Goal: Find contact information: Find contact information

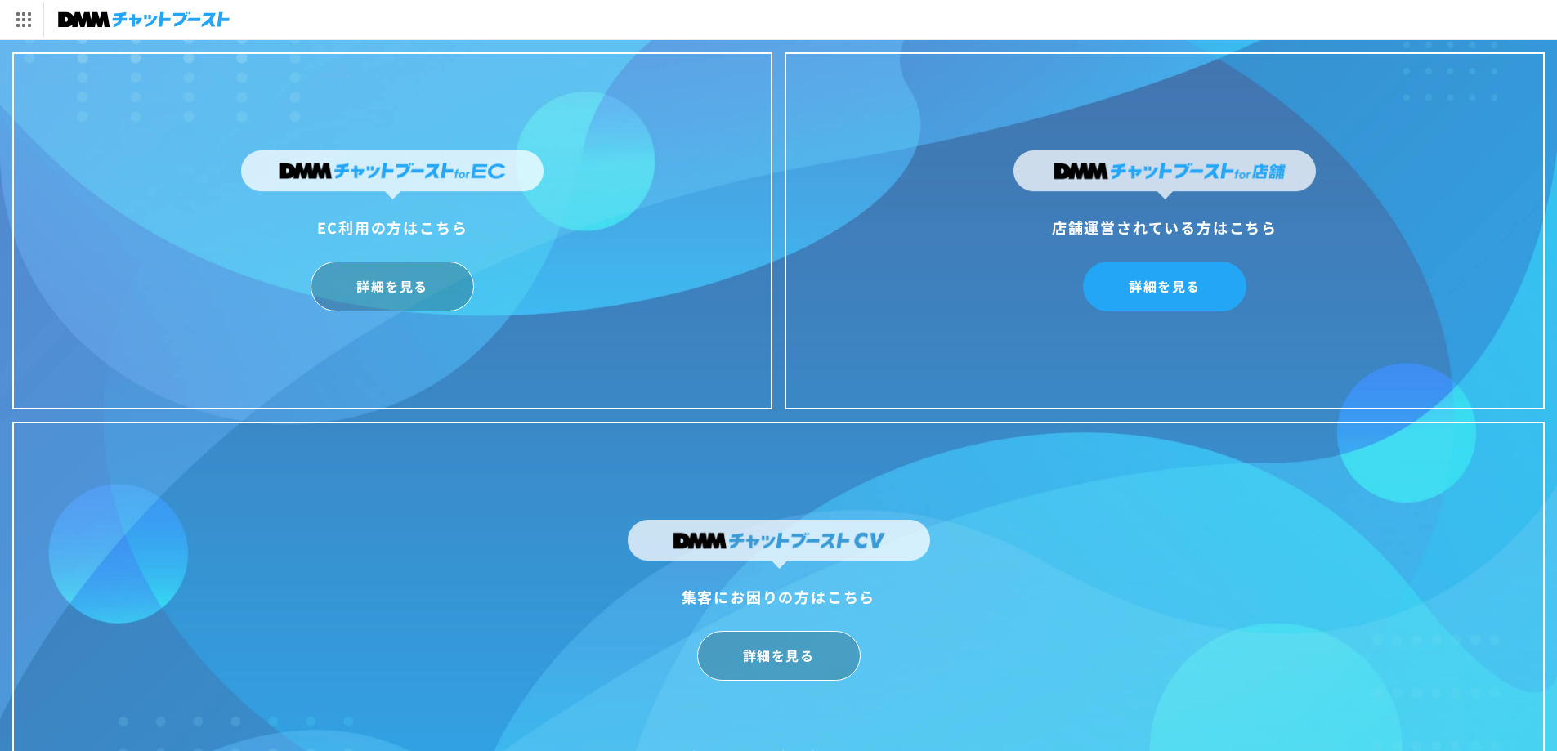
click at [1217, 288] on link "詳細を見る" at bounding box center [1164, 286] width 163 height 50
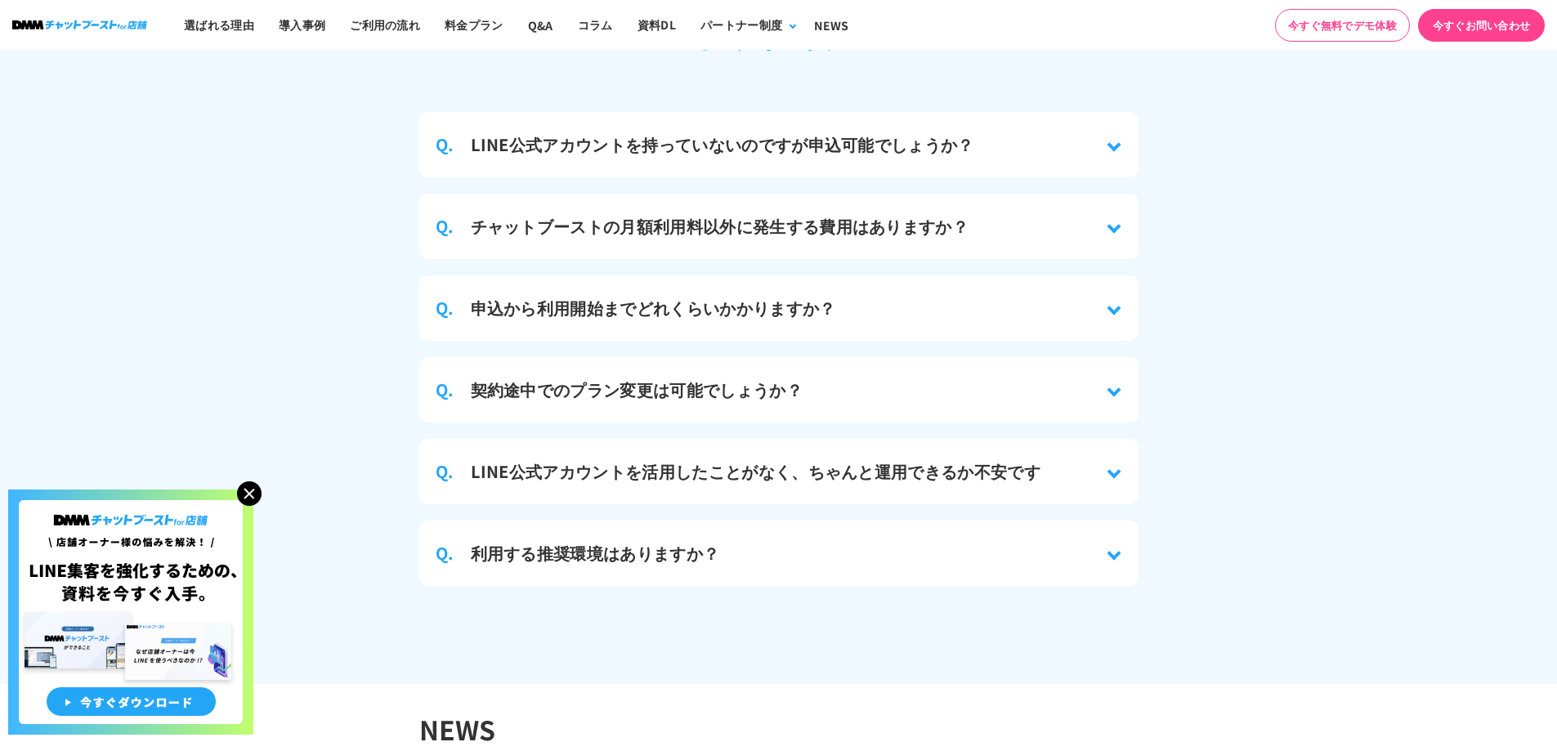
scroll to position [7221, 0]
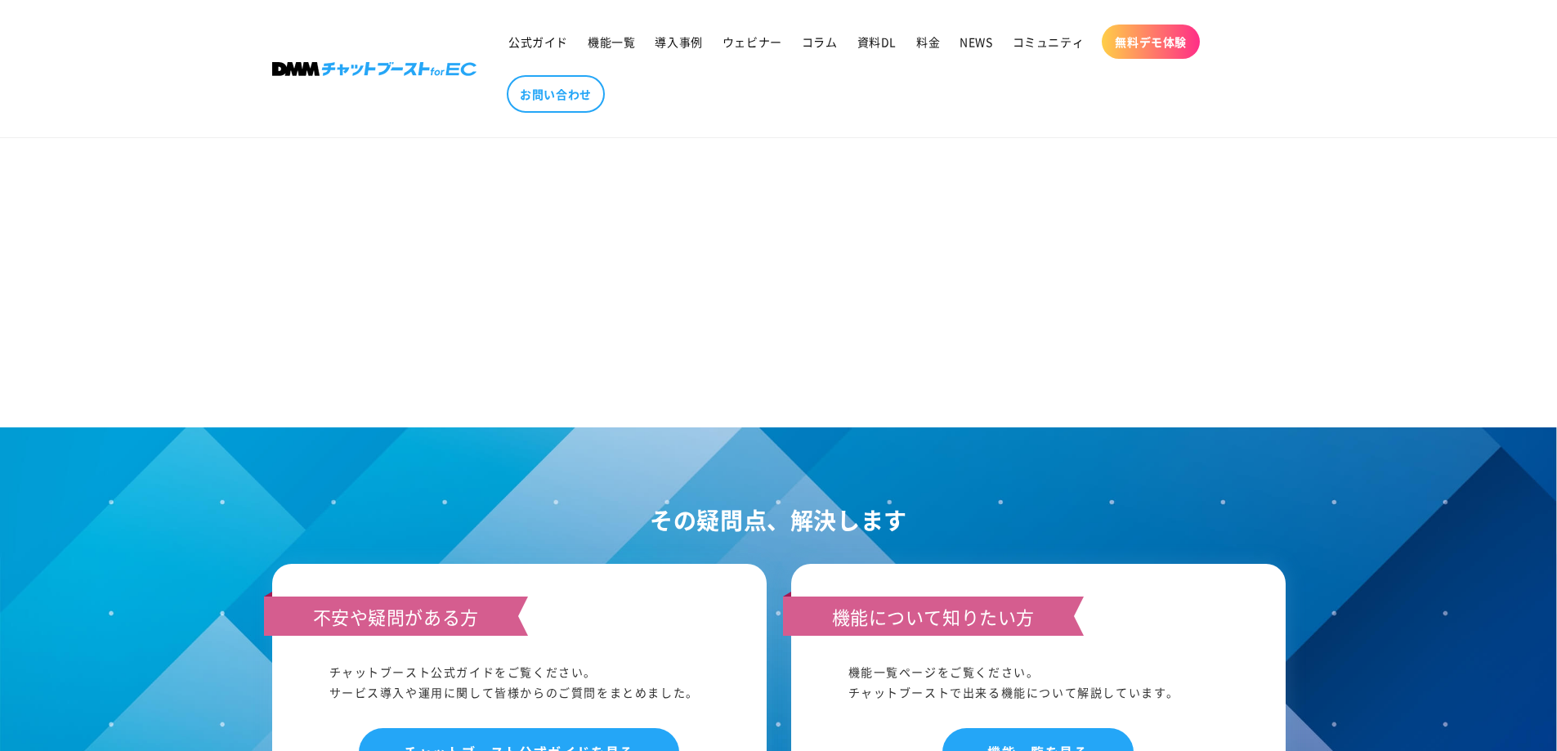
scroll to position [1634, 0]
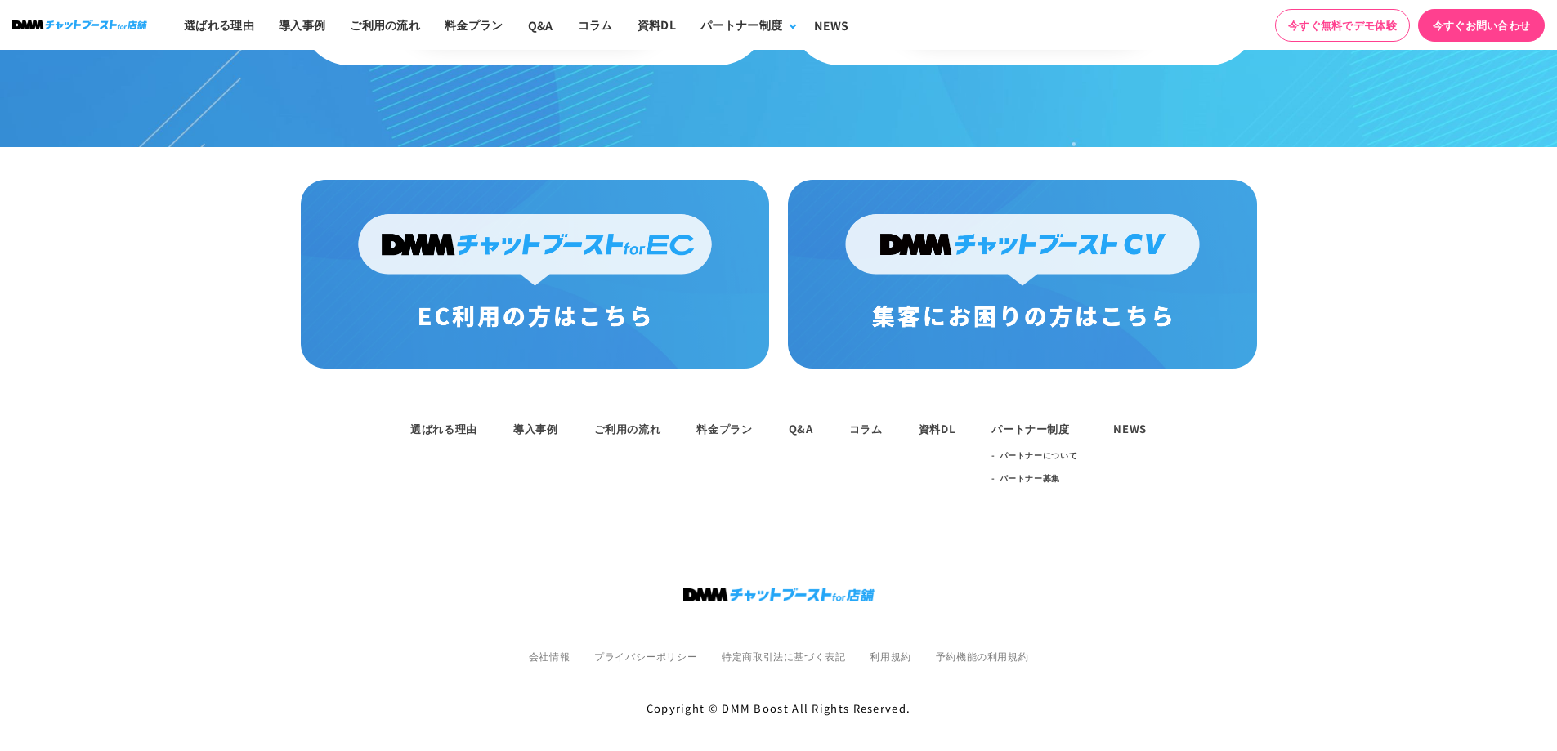
scroll to position [1839, 0]
